Goal: Find specific page/section: Find specific page/section

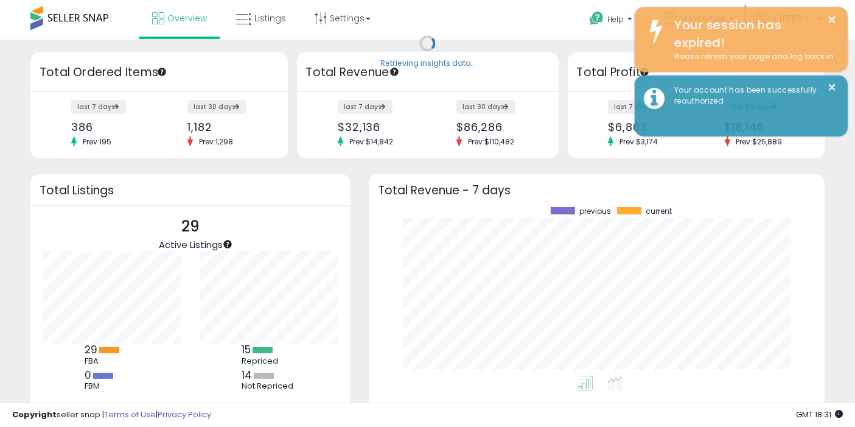
scroll to position [169, 431]
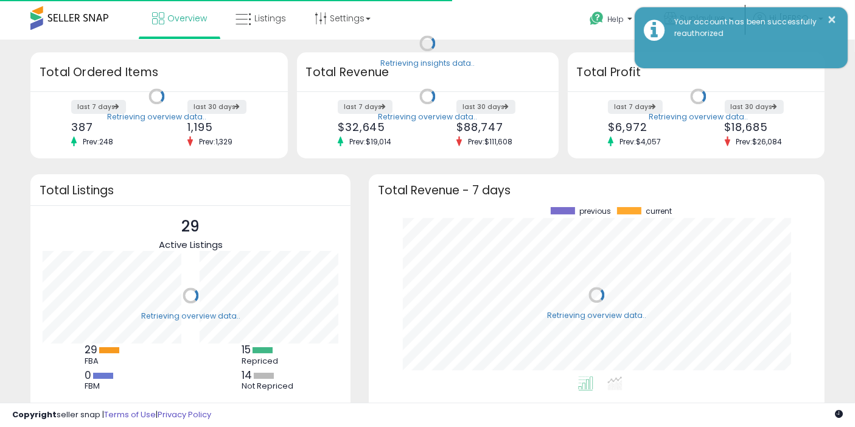
scroll to position [169, 431]
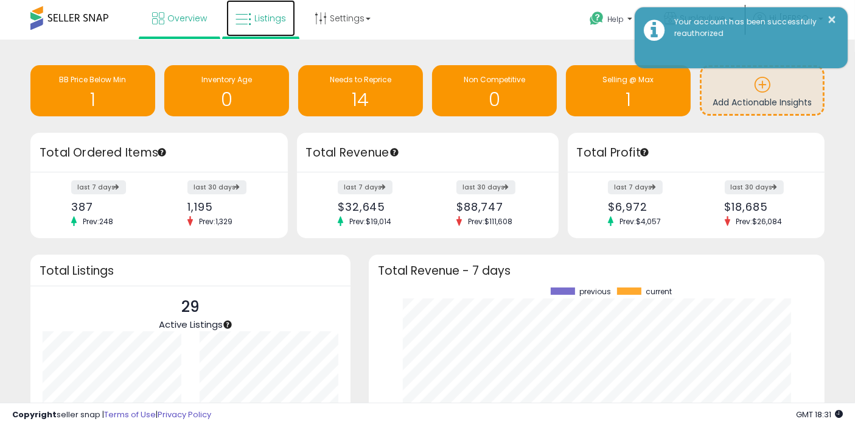
click at [271, 14] on span "Listings" at bounding box center [270, 18] width 32 height 12
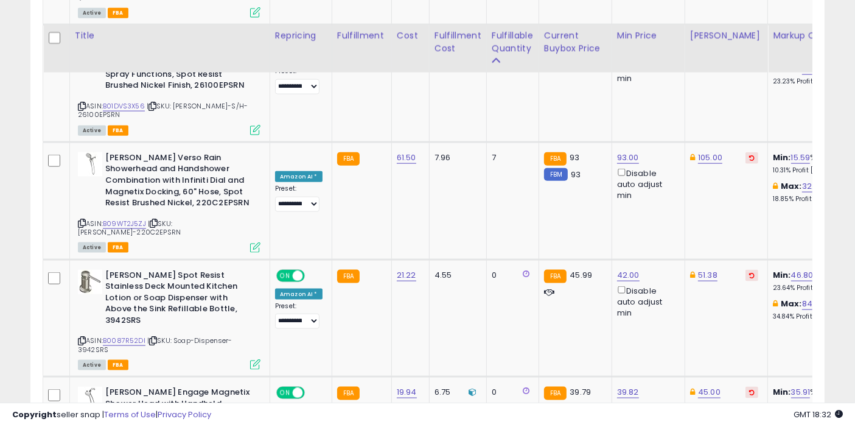
scroll to position [1577, 0]
